Goal: Use online tool/utility: Utilize a website feature to perform a specific function

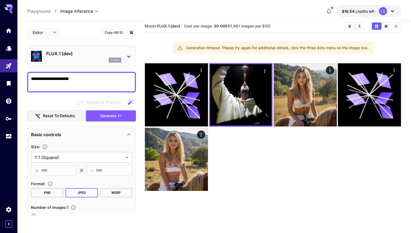
drag, startPoint x: 85, startPoint y: 80, endPoint x: 52, endPoint y: 80, distance: 32.3
click at [53, 80] on textarea "**********" at bounding box center [81, 82] width 101 height 13
drag, startPoint x: 52, startPoint y: 80, endPoint x: 20, endPoint y: 79, distance: 32.9
click at [20, 79] on section "**********" at bounding box center [213, 141] width 393 height 253
drag, startPoint x: 127, startPoint y: 77, endPoint x: 0, endPoint y: 75, distance: 127.1
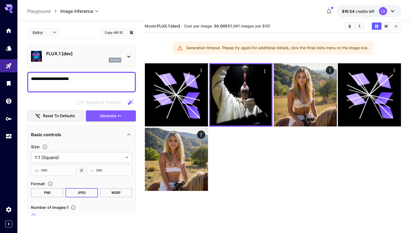
click at [0, 75] on div "**********" at bounding box center [205, 131] width 411 height 276
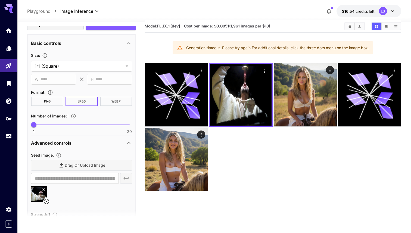
scroll to position [115, 0]
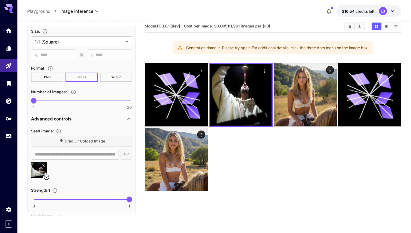
type textarea "*********"
click at [47, 174] on icon at bounding box center [46, 177] width 7 height 7
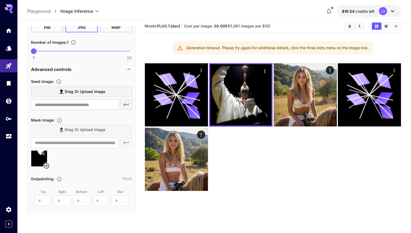
scroll to position [184, 0]
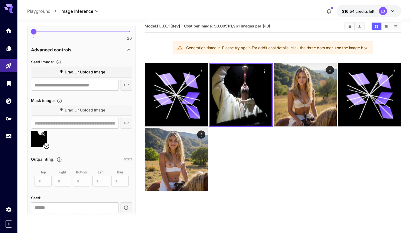
click at [48, 149] on div at bounding box center [81, 141] width 101 height 21
click at [48, 149] on icon at bounding box center [46, 146] width 7 height 7
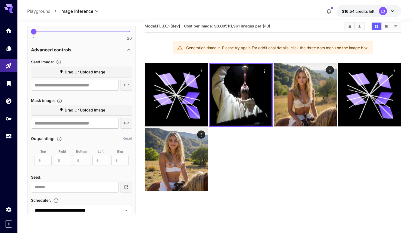
click at [84, 79] on section "Drag or upload image ​" at bounding box center [81, 79] width 101 height 24
click at [84, 89] on input "text" at bounding box center [75, 85] width 88 height 11
paste input "**********"
type input "**********"
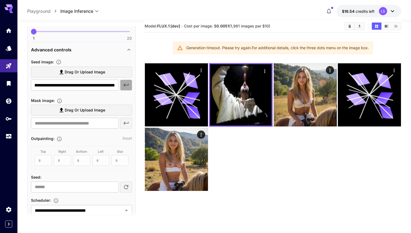
scroll to position [0, 0]
click at [127, 85] on icon "button" at bounding box center [126, 85] width 5 height 3
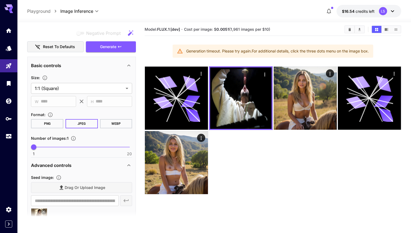
scroll to position [38, 0]
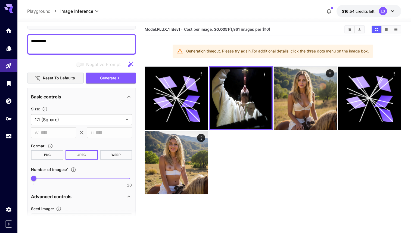
click at [112, 102] on div "Basic controls" at bounding box center [81, 96] width 101 height 13
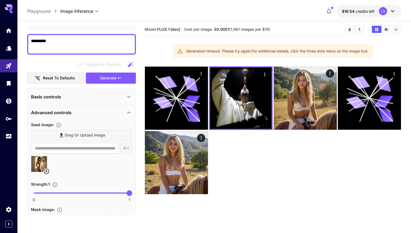
click at [116, 99] on div "Basic controls" at bounding box center [78, 96] width 95 height 7
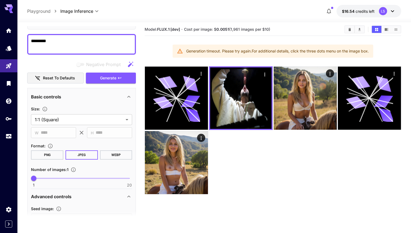
click at [116, 99] on div "Basic controls" at bounding box center [78, 96] width 95 height 7
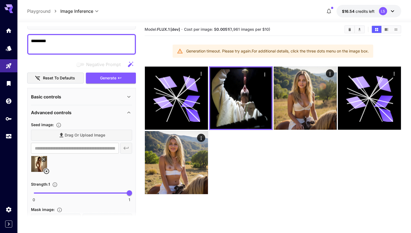
click at [100, 113] on div "Advanced controls" at bounding box center [78, 112] width 95 height 7
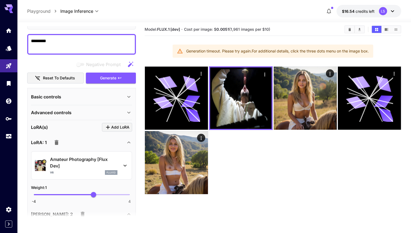
click at [100, 113] on div "Advanced controls" at bounding box center [78, 112] width 95 height 7
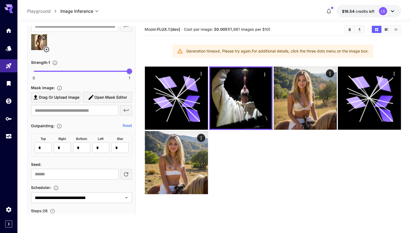
scroll to position [153, 0]
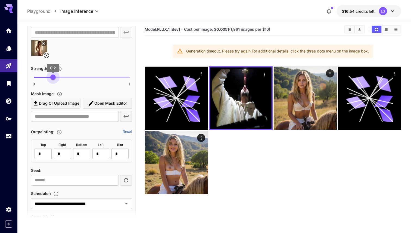
drag, startPoint x: 38, startPoint y: 79, endPoint x: 53, endPoint y: 80, distance: 15.0
click at [53, 80] on span "0 1 0.2" at bounding box center [82, 77] width 96 height 8
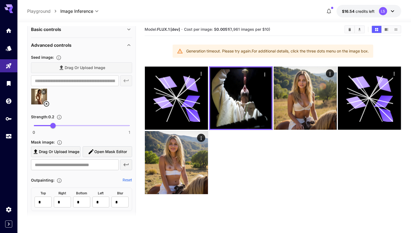
click at [121, 45] on div "Advanced controls" at bounding box center [78, 45] width 95 height 7
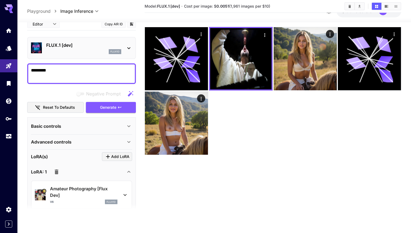
scroll to position [0, 0]
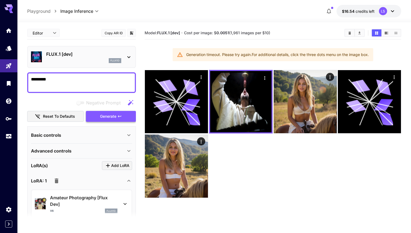
click at [107, 114] on span "Generate" at bounding box center [108, 116] width 16 height 7
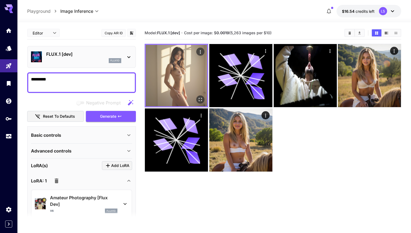
click at [178, 59] on img at bounding box center [176, 75] width 61 height 61
click at [201, 101] on icon "Open in fullscreen" at bounding box center [199, 99] width 5 height 5
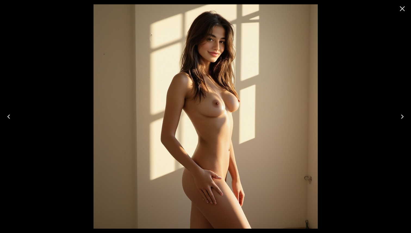
click at [404, 9] on icon "Close" at bounding box center [402, 8] width 9 height 9
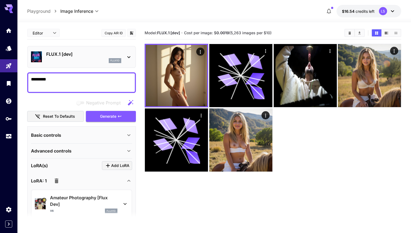
click at [92, 155] on div "Advanced controls" at bounding box center [81, 150] width 101 height 13
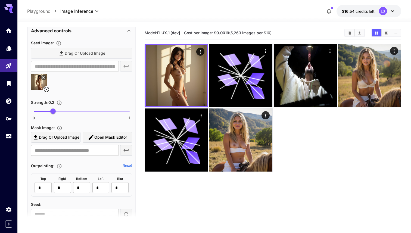
scroll to position [180, 0]
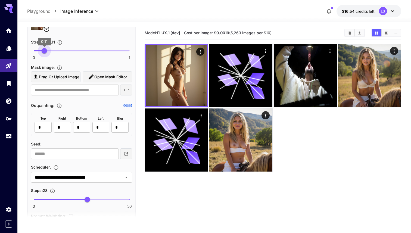
type input "***"
drag, startPoint x: 46, startPoint y: 48, endPoint x: 43, endPoint y: 48, distance: 2.7
click at [43, 48] on span "0 1 0.1" at bounding box center [82, 51] width 96 height 8
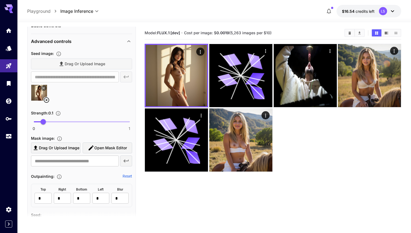
scroll to position [73, 0]
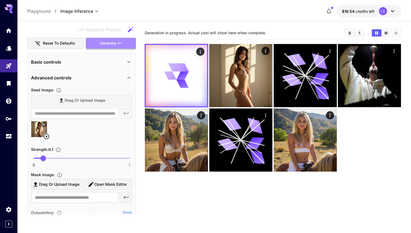
click at [116, 46] on span "Generate" at bounding box center [108, 43] width 16 height 7
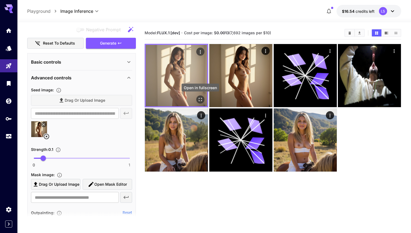
click at [202, 101] on icon "Open in fullscreen" at bounding box center [199, 99] width 5 height 5
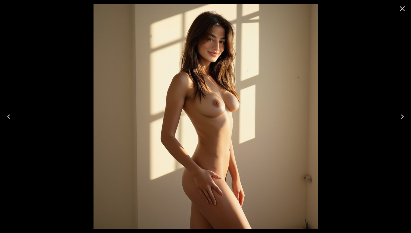
click at [401, 13] on button "Close" at bounding box center [401, 8] width 13 height 13
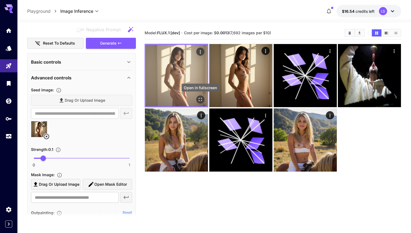
click at [200, 100] on icon "Open in fullscreen" at bounding box center [199, 99] width 5 height 5
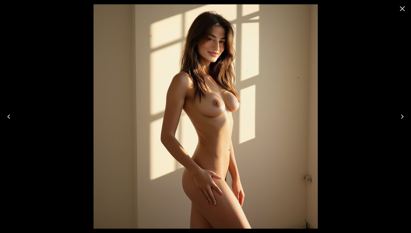
click at [401, 15] on button "Close" at bounding box center [401, 8] width 13 height 13
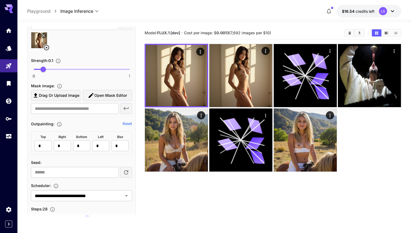
scroll to position [197, 0]
